Goal: Transaction & Acquisition: Purchase product/service

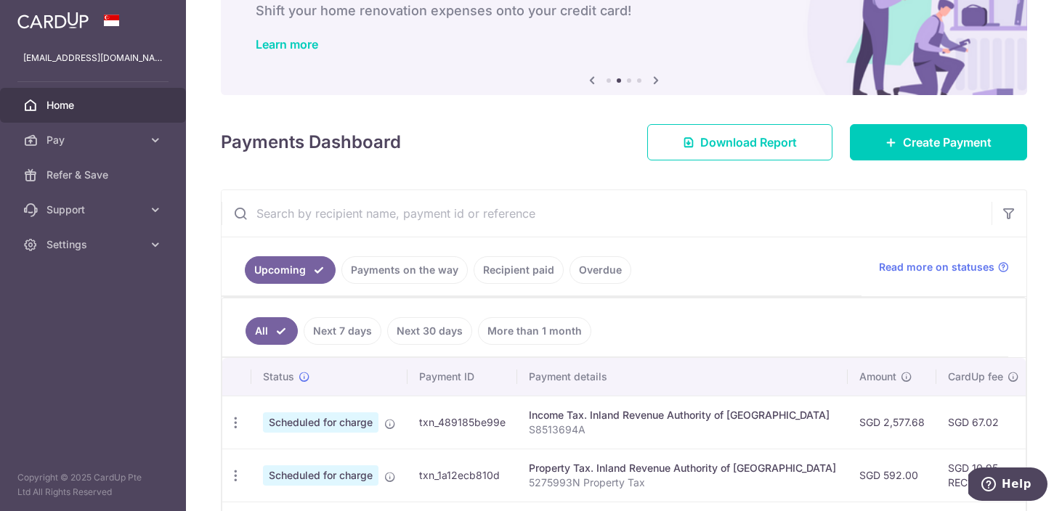
scroll to position [84, 0]
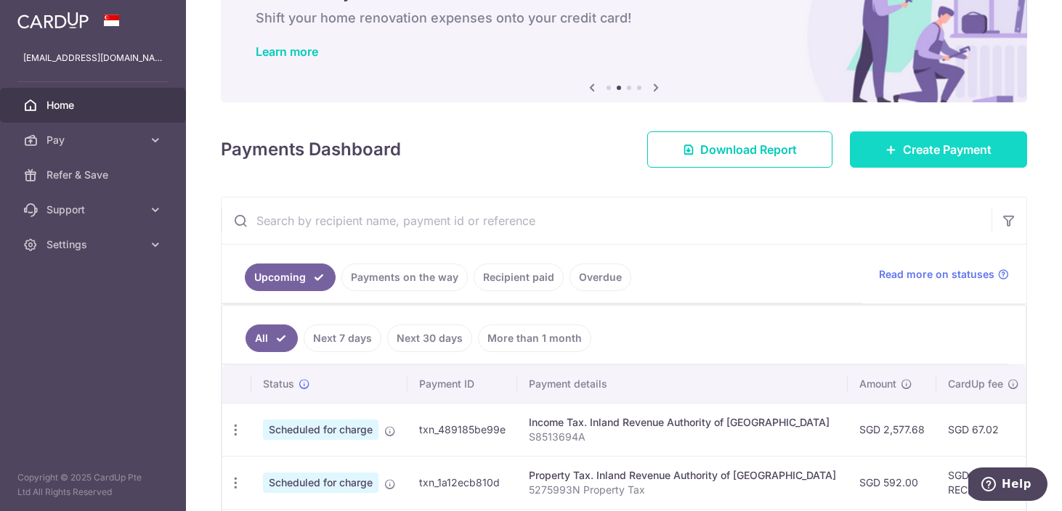
click at [926, 154] on span "Create Payment" at bounding box center [947, 149] width 89 height 17
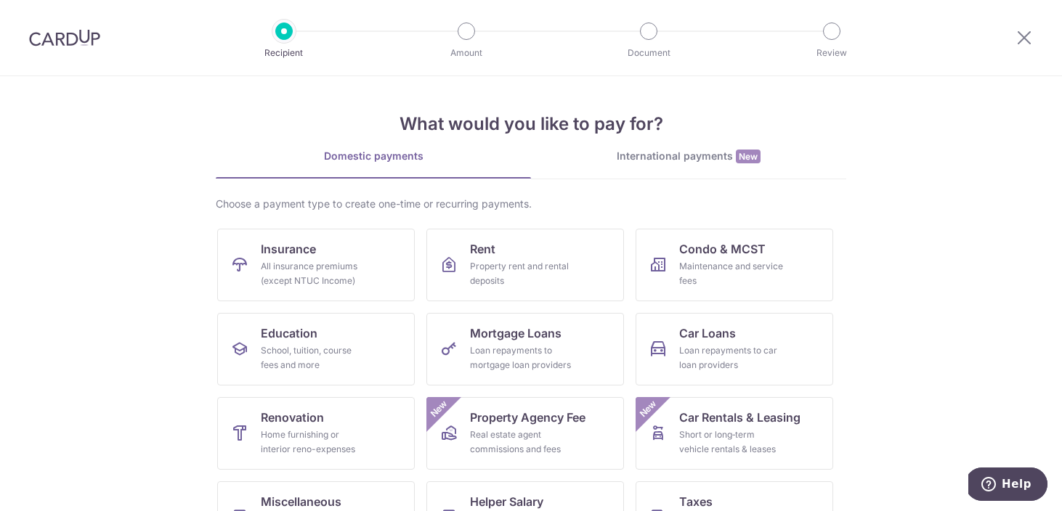
click at [708, 157] on div "International payments New" at bounding box center [688, 156] width 315 height 15
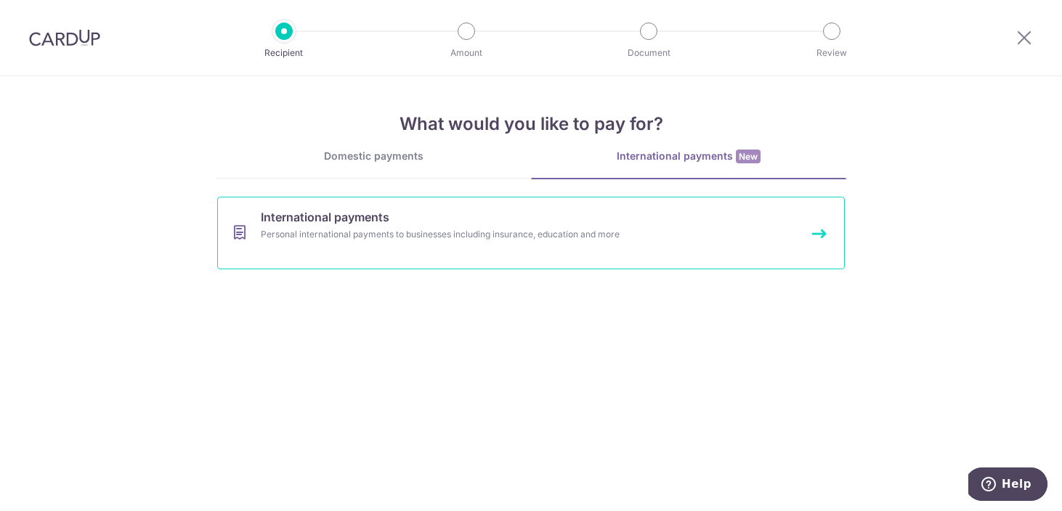
click at [495, 227] on div "Personal international payments to businesses including insurance, education an…" at bounding box center [512, 234] width 502 height 15
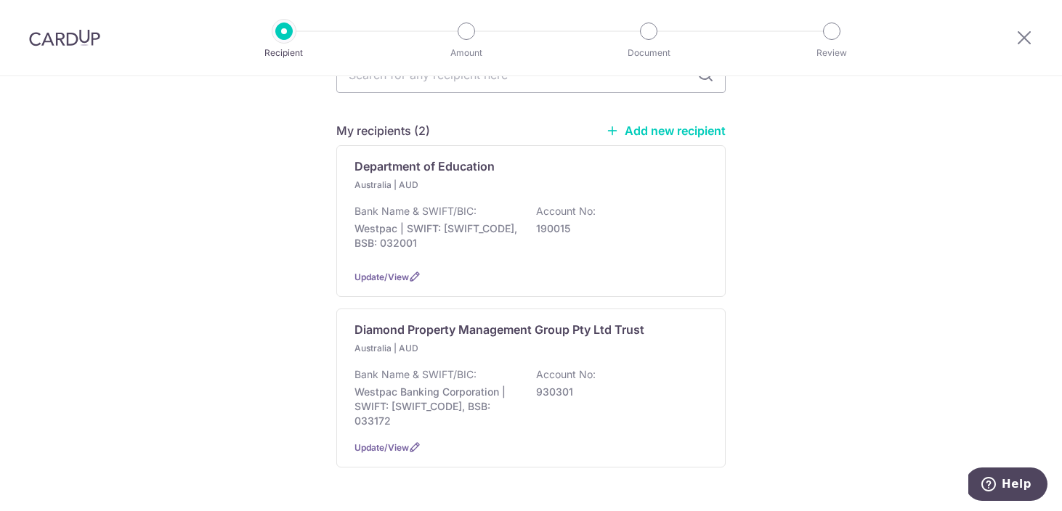
scroll to position [177, 0]
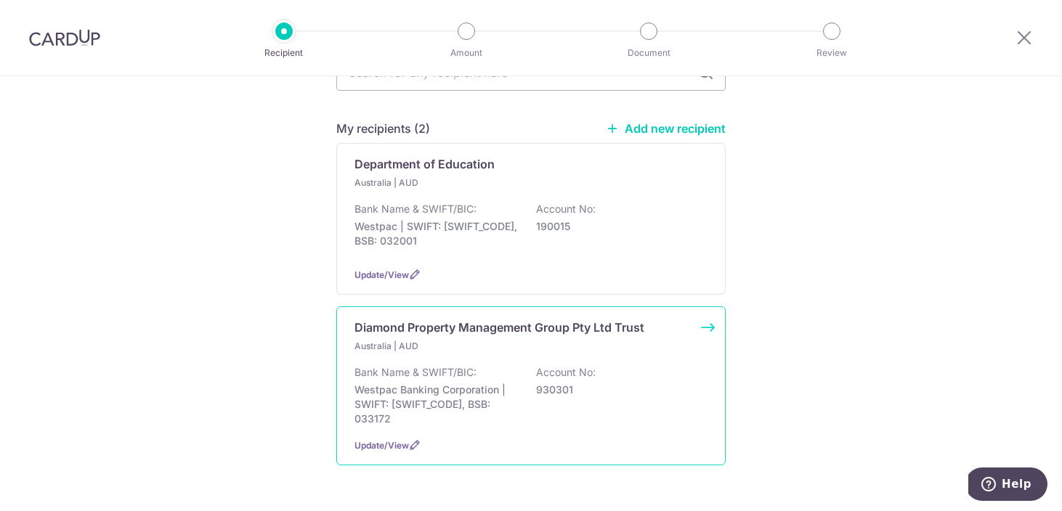
click at [670, 383] on p "930301" at bounding box center [617, 390] width 163 height 15
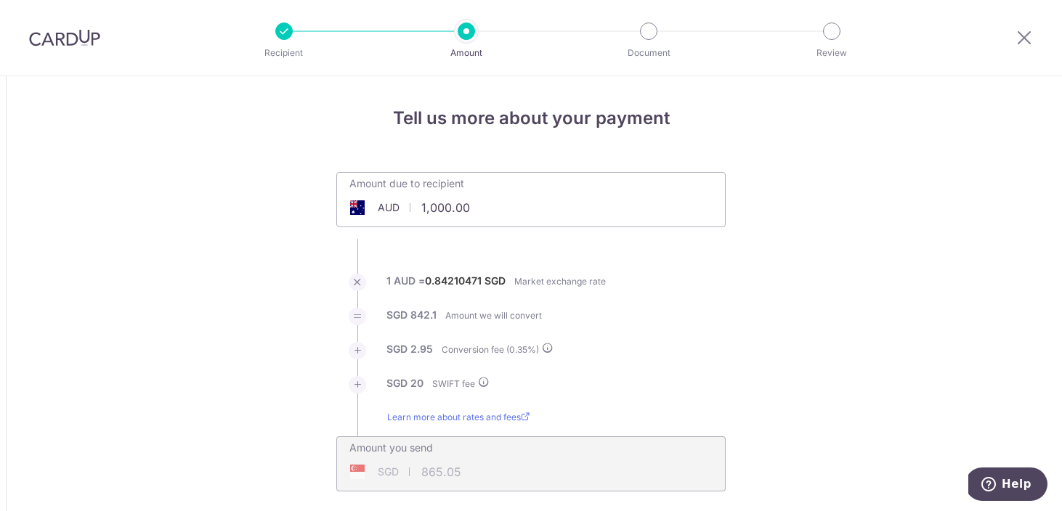
drag, startPoint x: 477, startPoint y: 211, endPoint x: 420, endPoint y: 211, distance: 56.7
click at [420, 211] on input "1,000.00" at bounding box center [449, 207] width 224 height 33
type input "1"
click at [613, 271] on ul "Amount due to recipient AUD 2999 1000 1 AUD = 0.84210471 SGD Market exchange ra…" at bounding box center [530, 332] width 389 height 320
type input "2,999.00"
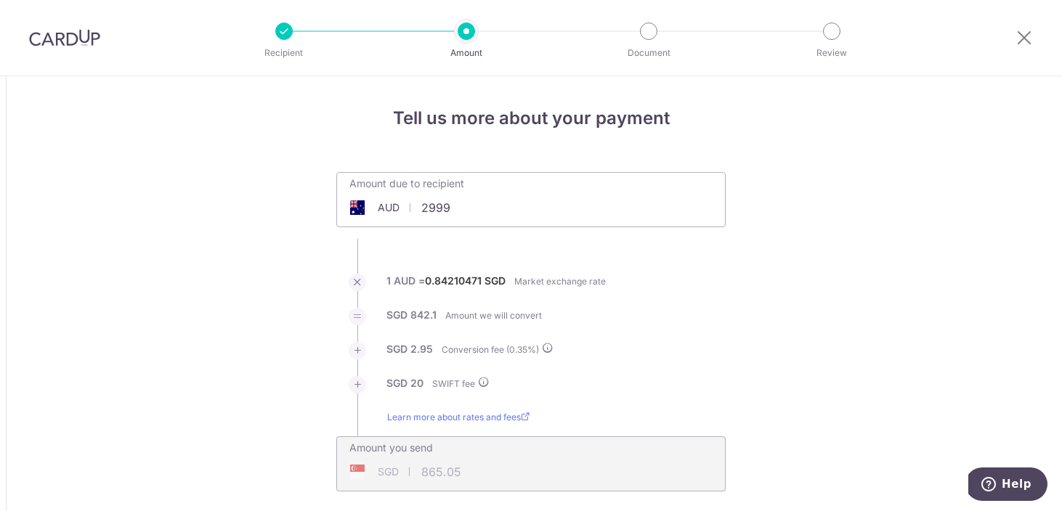
type input "2,554.32"
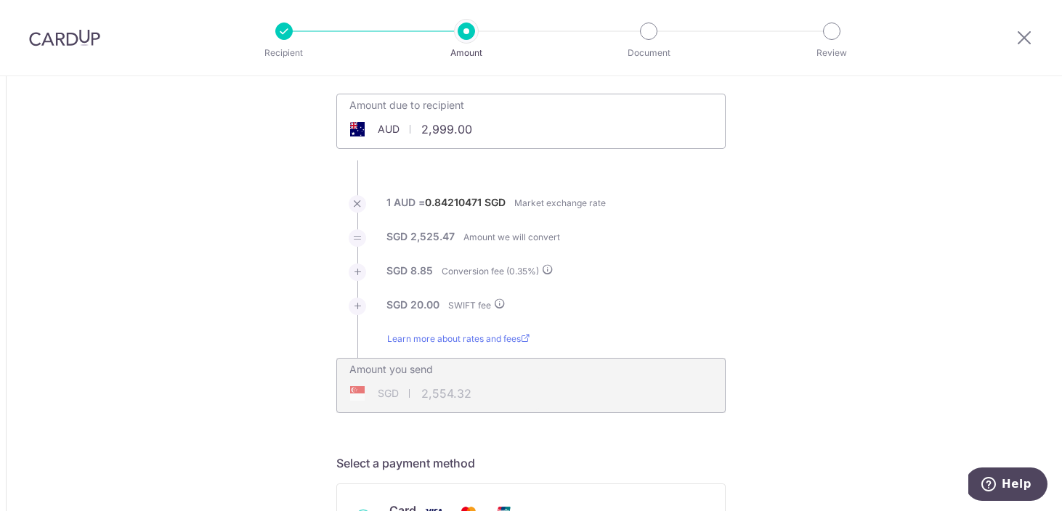
click at [564, 399] on div "Amount you send SGD 2,554.32 2554.32" at bounding box center [530, 385] width 389 height 55
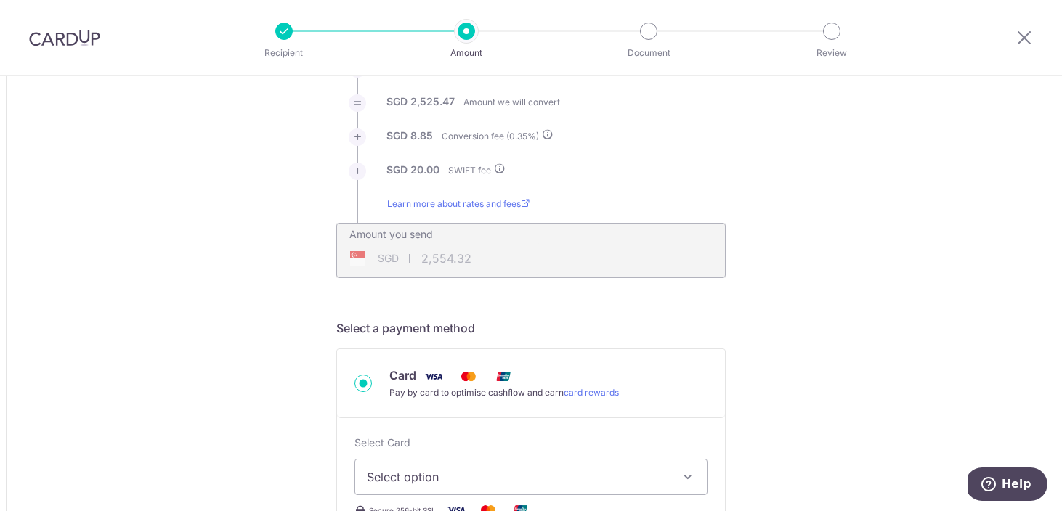
scroll to position [333, 0]
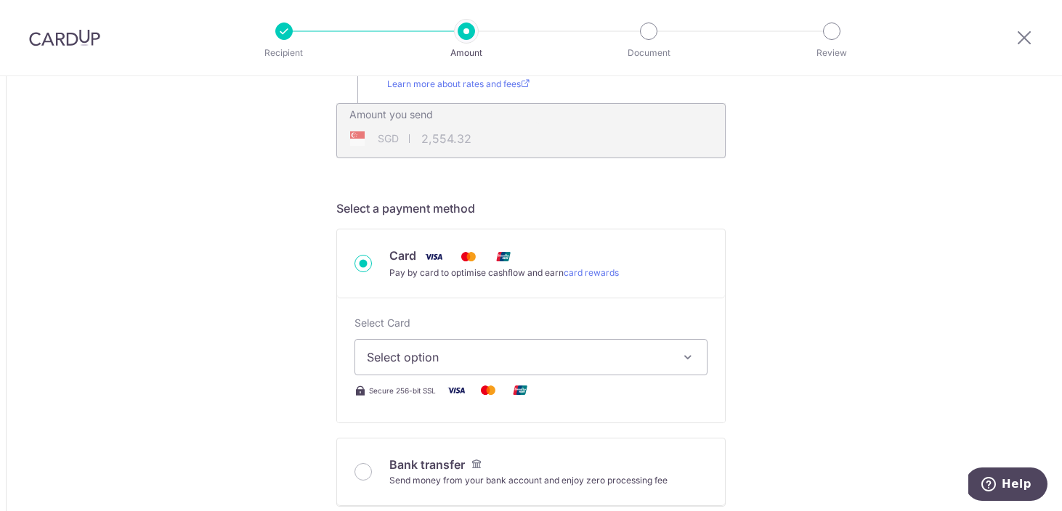
click at [597, 360] on span "Select option" at bounding box center [518, 357] width 302 height 17
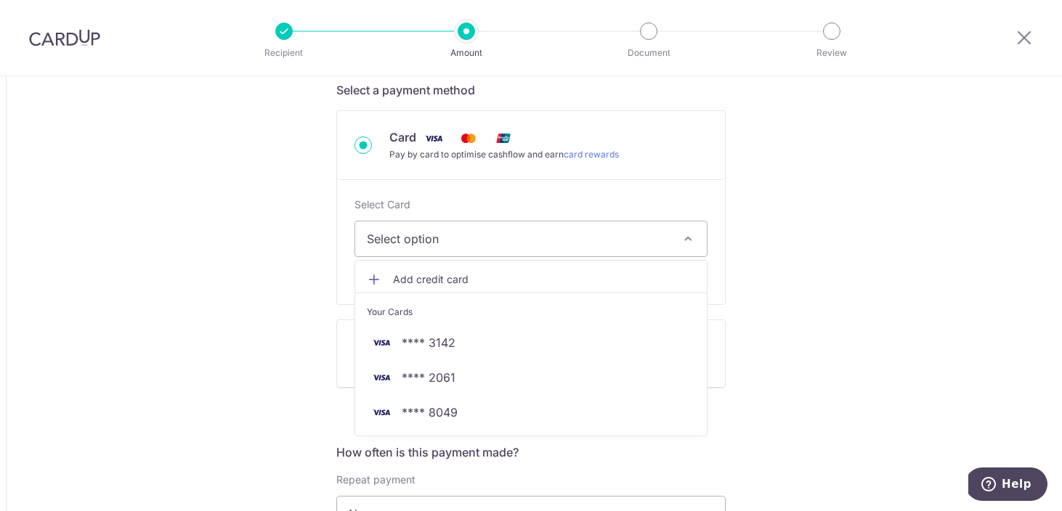
scroll to position [453, 0]
click at [530, 404] on span "**** 8049" at bounding box center [531, 411] width 328 height 17
type input "2,999.00"
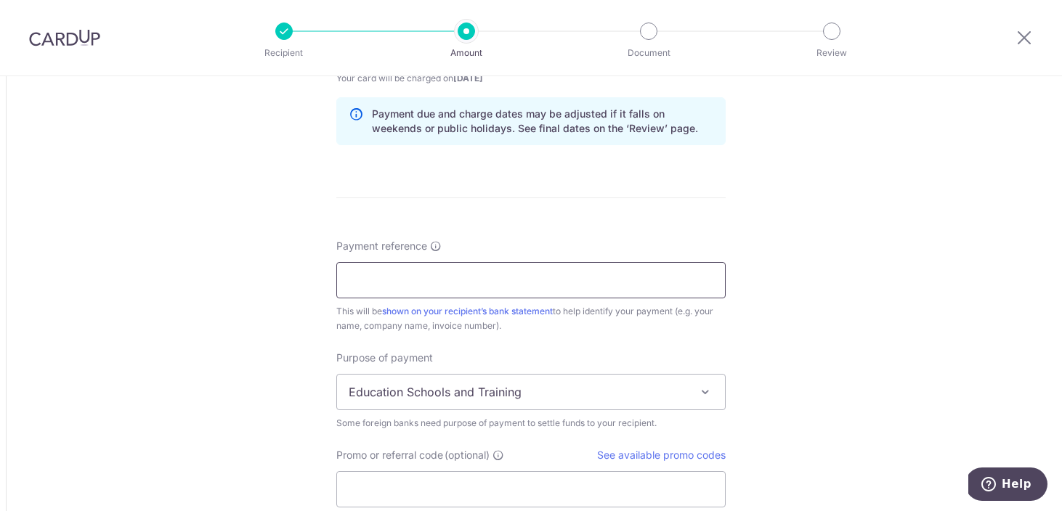
scroll to position [1026, 0]
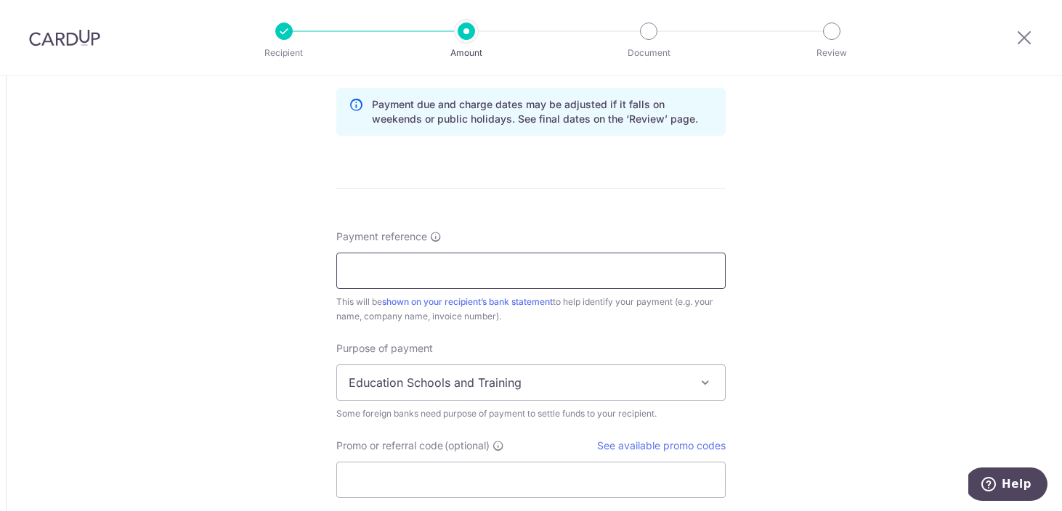
click at [557, 272] on input "Payment reference" at bounding box center [530, 271] width 389 height 36
type input "0481713373"
type input "GLOBE185"
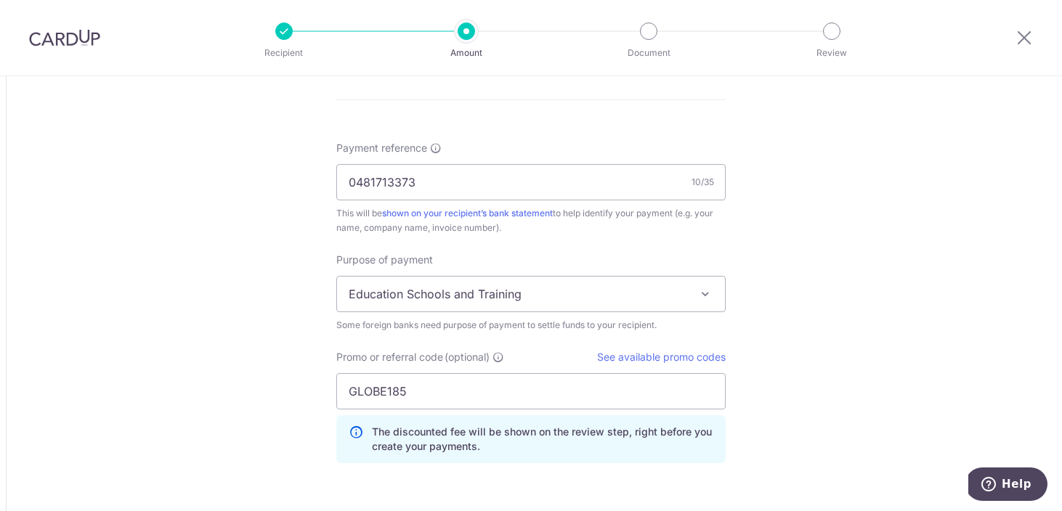
click at [679, 296] on span "Education Schools and Training" at bounding box center [531, 294] width 388 height 35
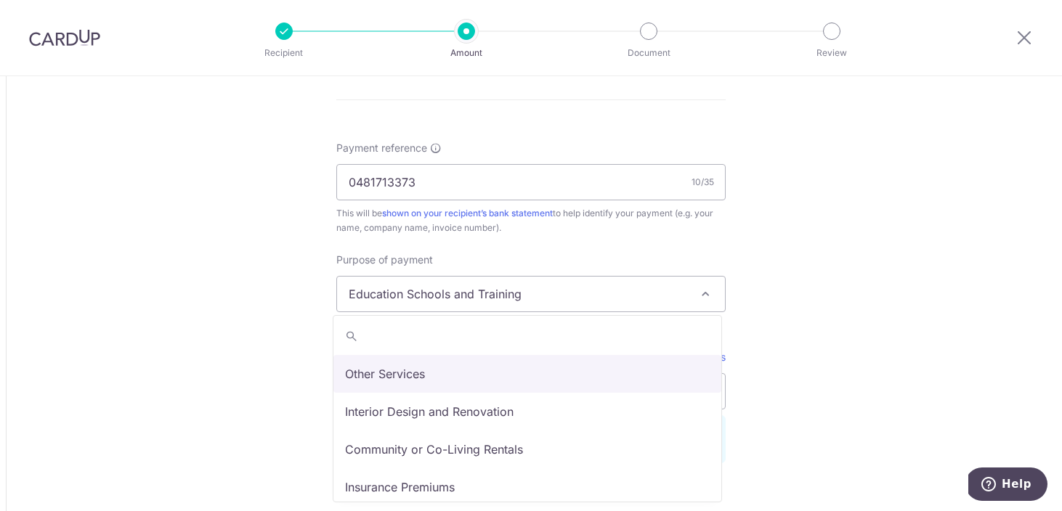
scroll to position [119, 0]
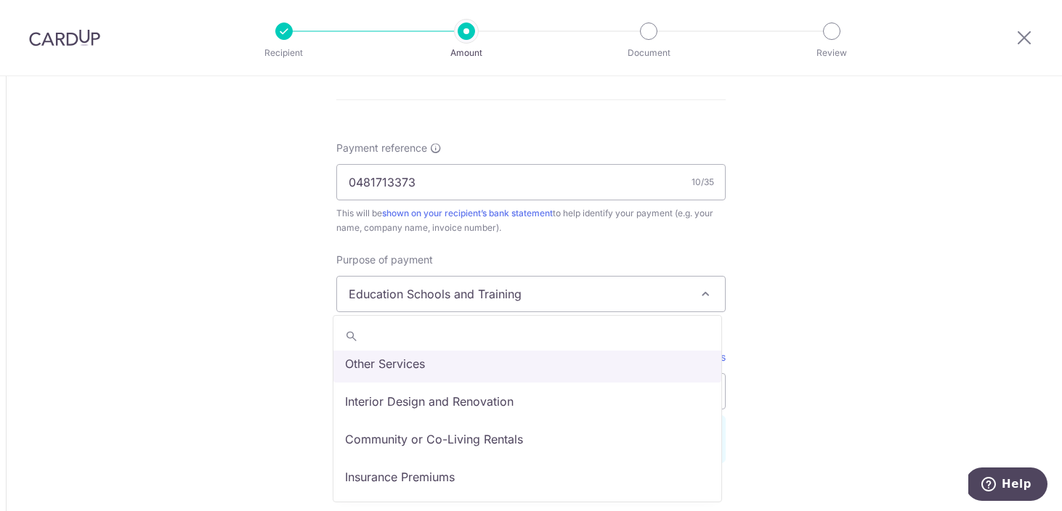
select select "Other Services"
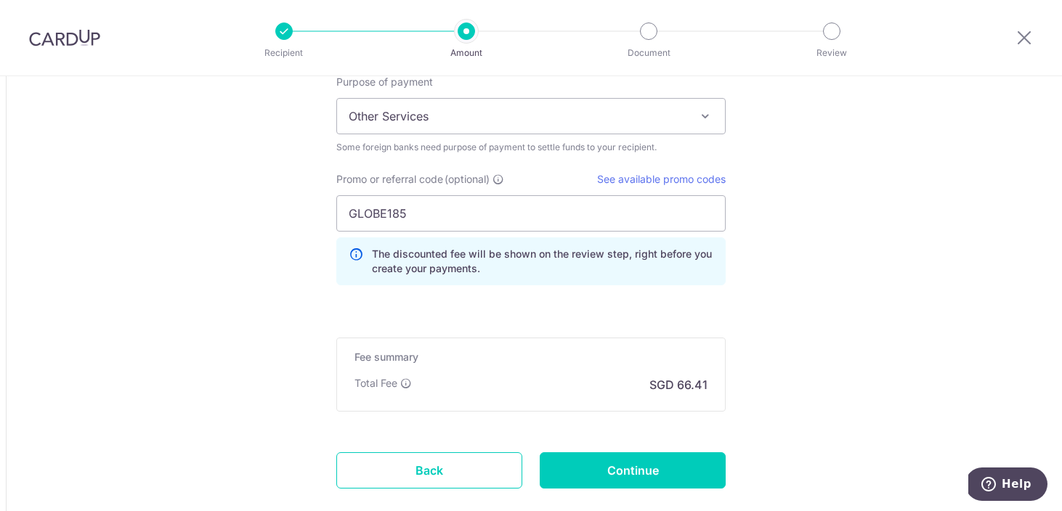
scroll to position [1286, 0]
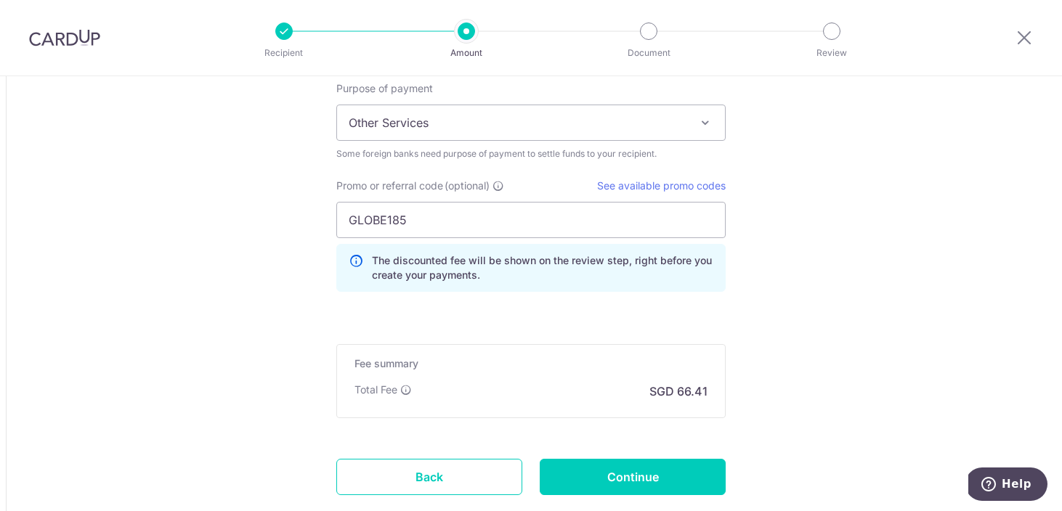
click at [668, 467] on input "Continue" at bounding box center [633, 477] width 186 height 36
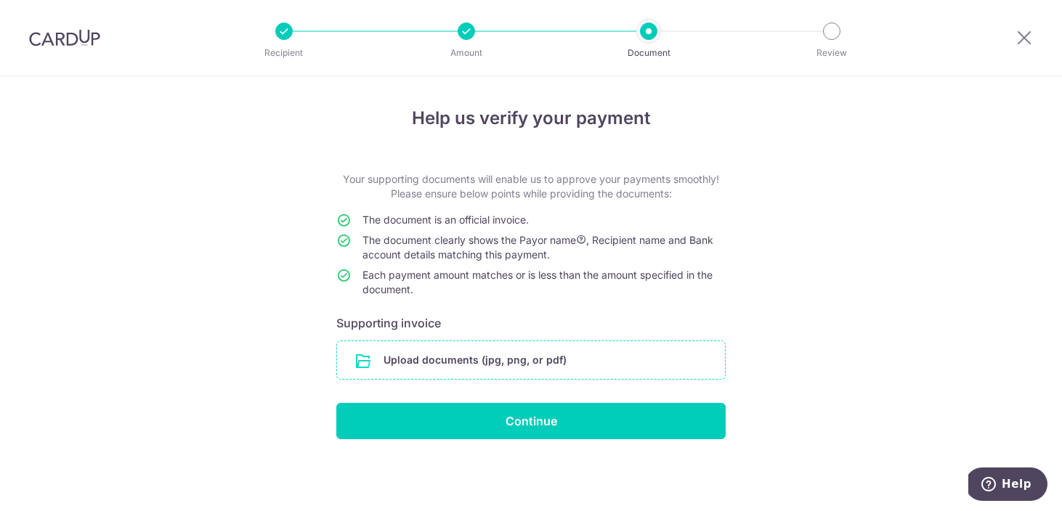
click at [578, 372] on input "file" at bounding box center [531, 360] width 388 height 38
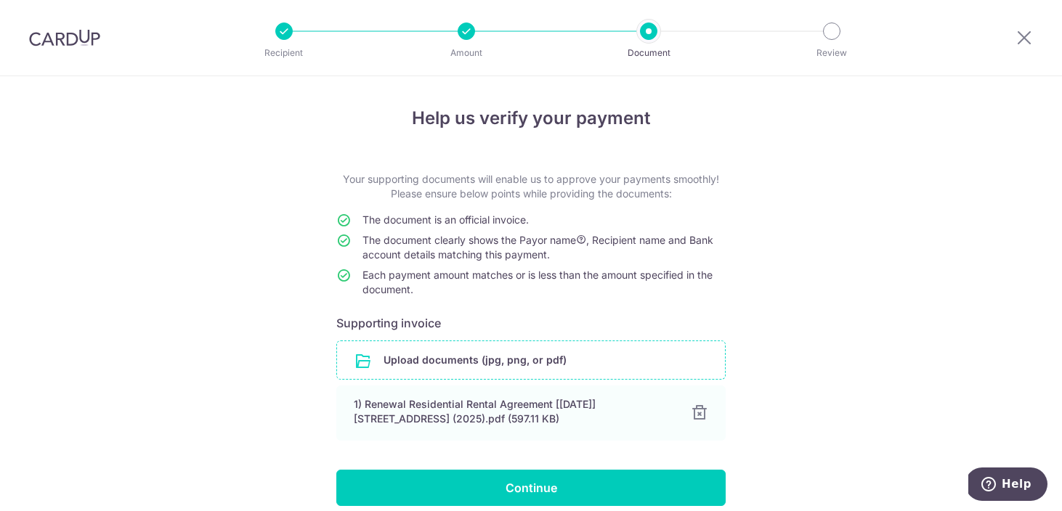
scroll to position [36, 0]
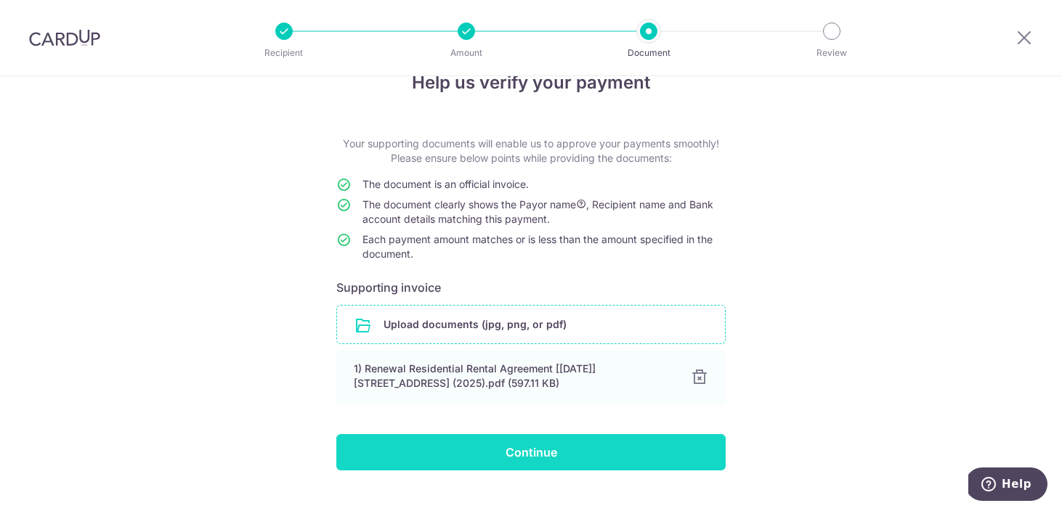
click at [596, 451] on input "Continue" at bounding box center [530, 452] width 389 height 36
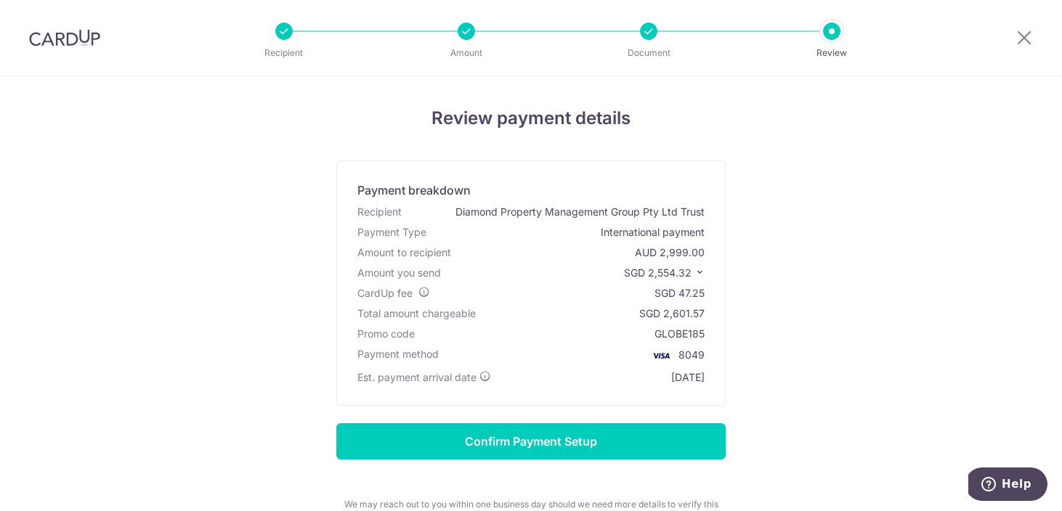
click at [698, 270] on icon at bounding box center [700, 272] width 10 height 10
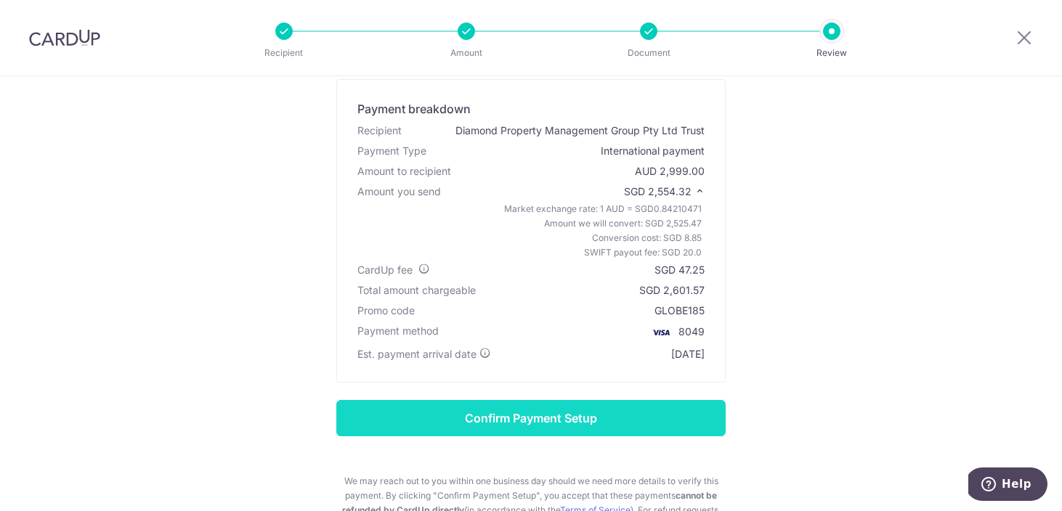
scroll to position [83, 0]
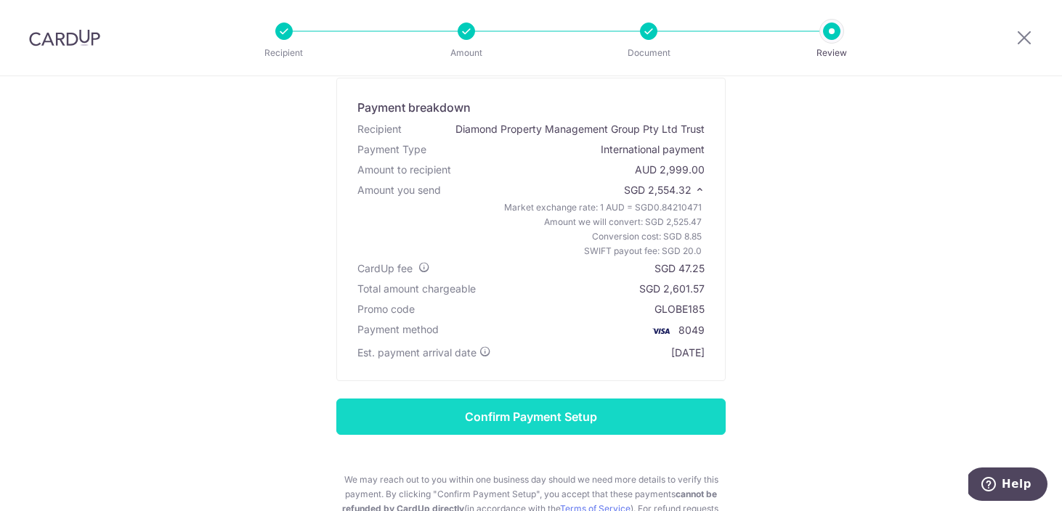
click at [644, 421] on input "Confirm Payment Setup" at bounding box center [530, 417] width 389 height 36
